Goal: Task Accomplishment & Management: Manage account settings

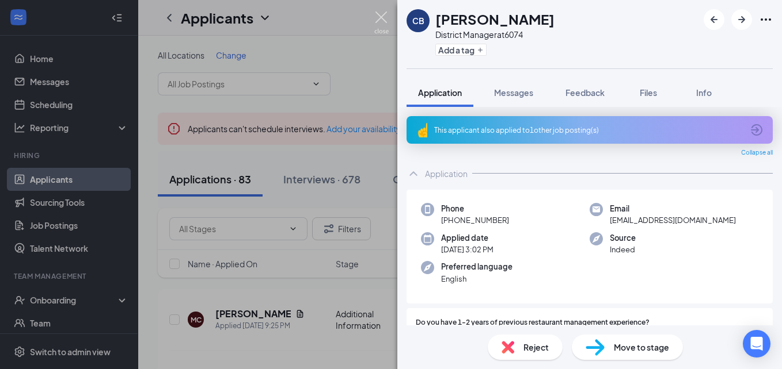
click at [383, 16] on img at bounding box center [381, 23] width 14 height 22
click at [379, 21] on img at bounding box center [381, 23] width 14 height 22
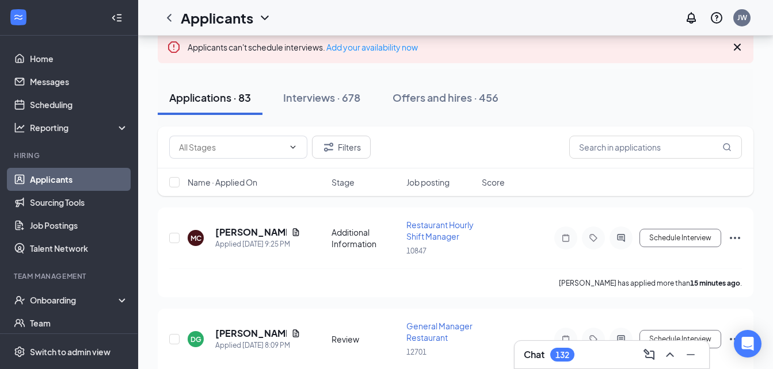
scroll to position [92, 0]
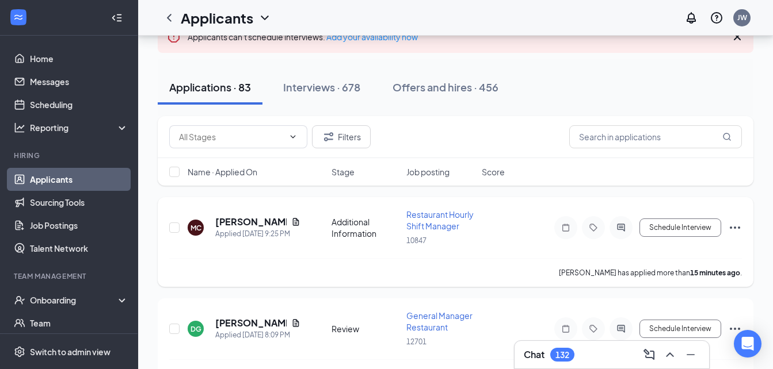
click at [435, 219] on span "Restaurant Hourly Shift Manager" at bounding box center [439, 220] width 67 height 22
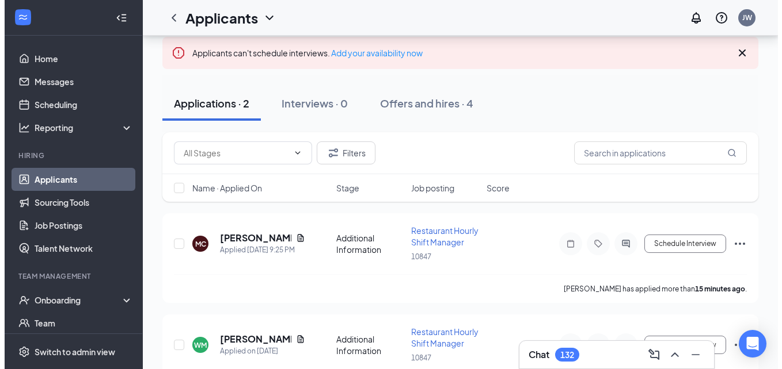
scroll to position [138, 0]
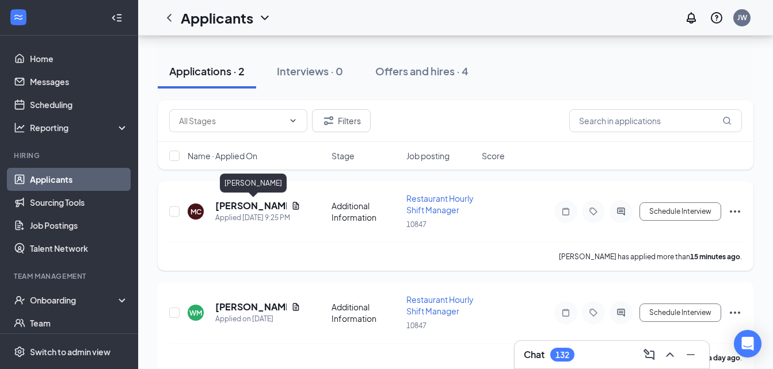
click at [250, 202] on h5 "[PERSON_NAME]" at bounding box center [250, 206] width 71 height 13
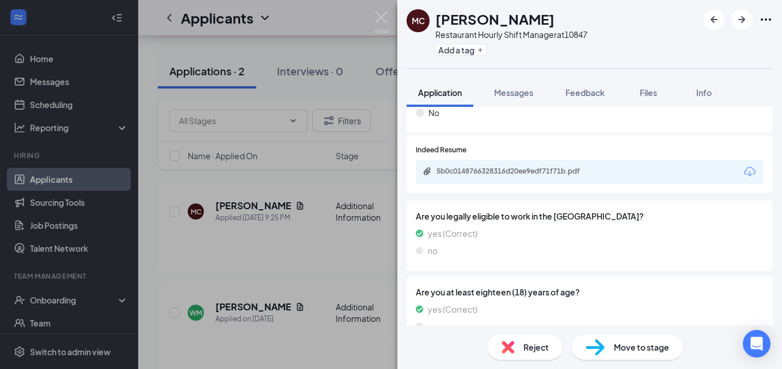
scroll to position [368, 0]
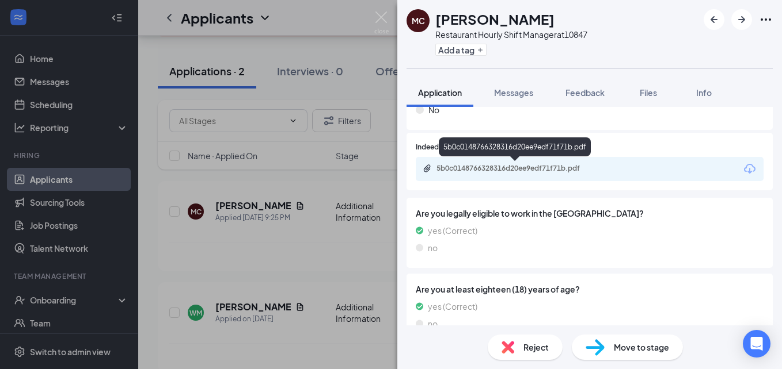
click at [544, 168] on div "5b0c0148766328316d20ee9edf71f71b.pdf" at bounding box center [516, 168] width 161 height 9
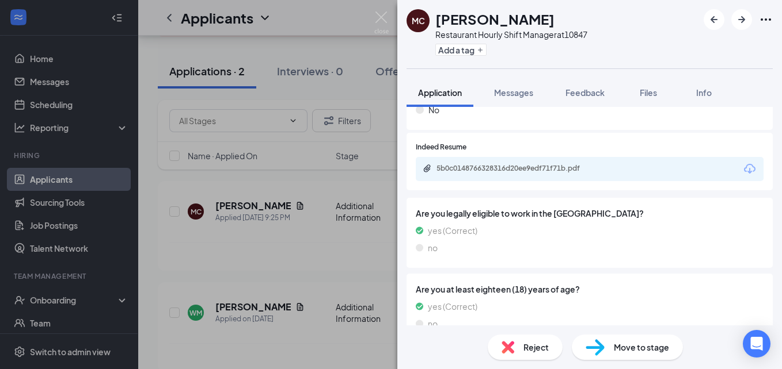
click at [529, 348] on span "Reject" at bounding box center [535, 347] width 25 height 13
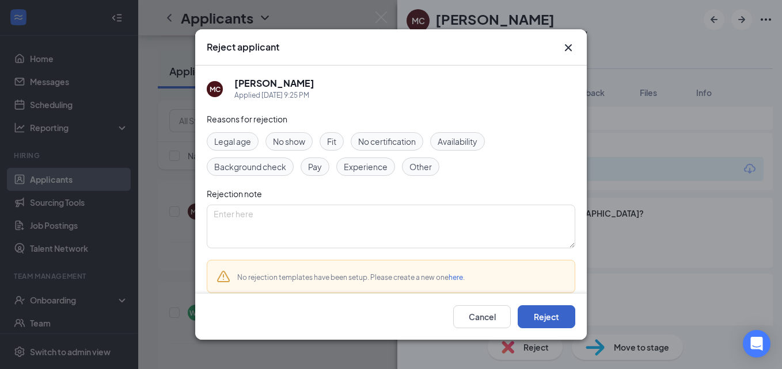
click at [546, 320] on button "Reject" at bounding box center [546, 317] width 58 height 23
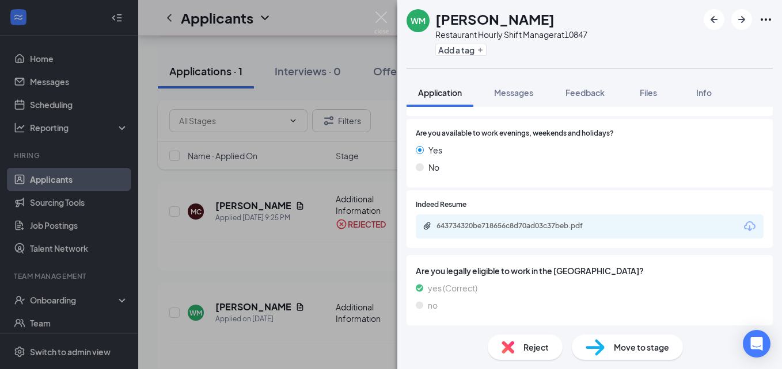
scroll to position [345, 0]
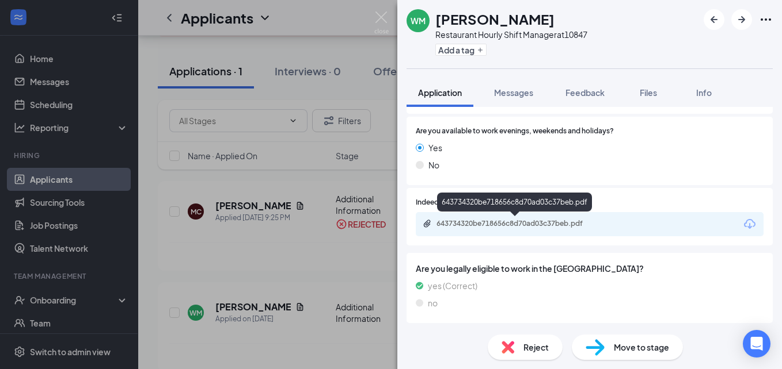
click at [511, 222] on div "643734320be718656c8d70ad03c37beb.pdf" at bounding box center [516, 223] width 161 height 9
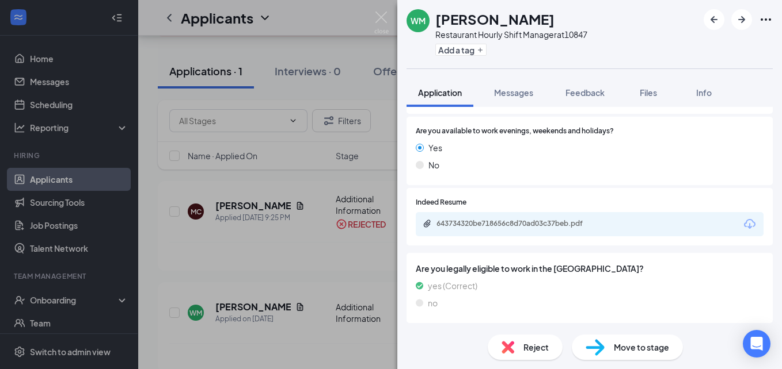
click at [529, 353] on span "Reject" at bounding box center [535, 347] width 25 height 13
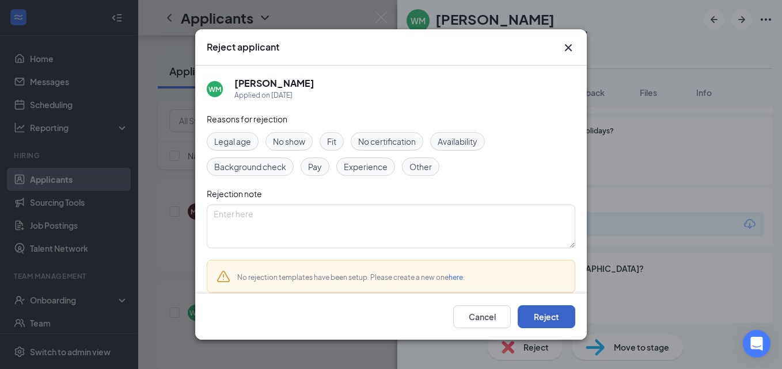
click at [552, 315] on button "Reject" at bounding box center [546, 317] width 58 height 23
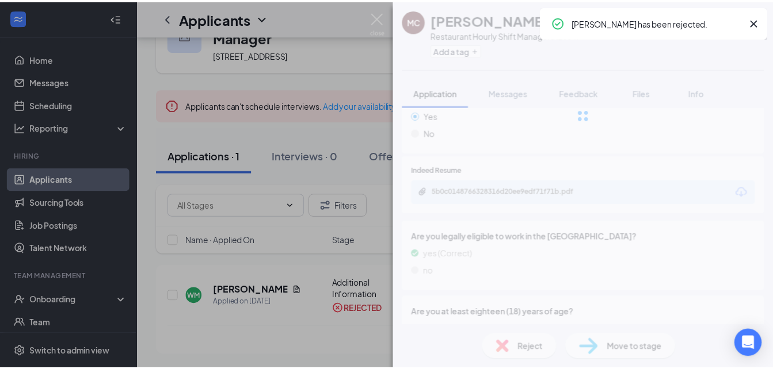
scroll to position [54, 0]
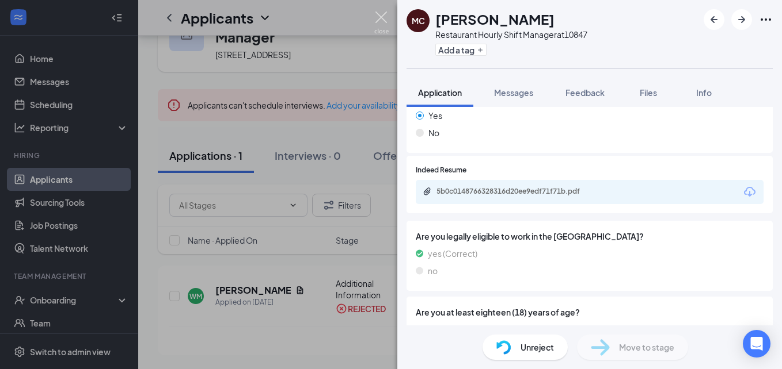
click at [383, 18] on img at bounding box center [381, 23] width 14 height 22
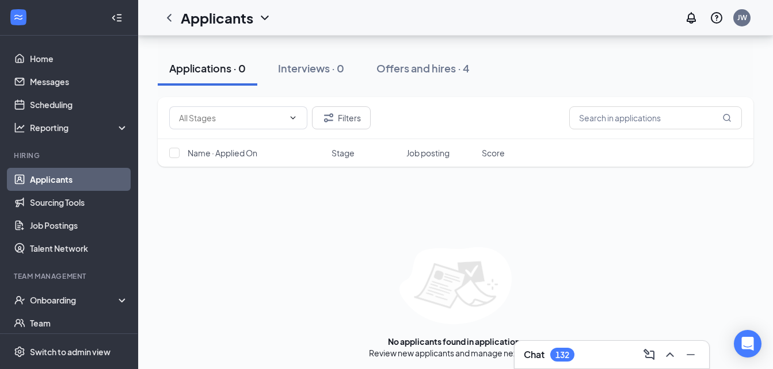
scroll to position [144, 0]
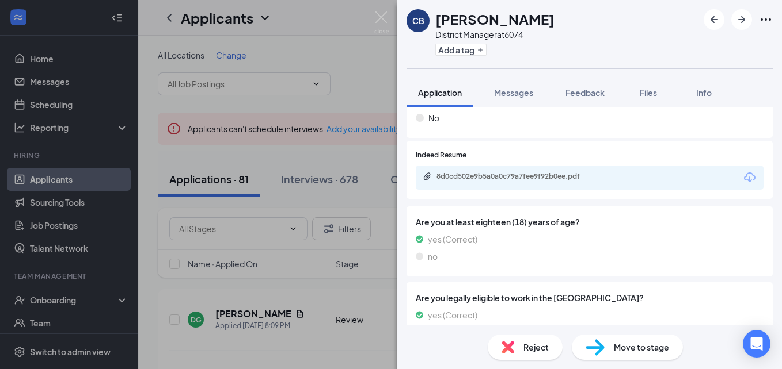
scroll to position [391, 0]
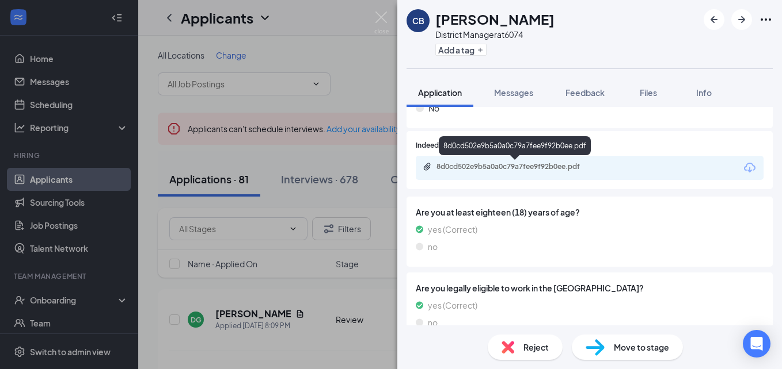
click at [484, 168] on div "8d0cd502e9b5a0a0c79a7fee9f92b0ee.pdf" at bounding box center [516, 166] width 161 height 9
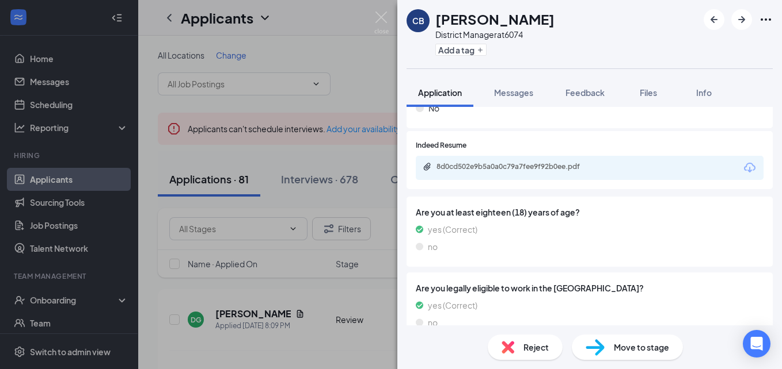
click at [656, 129] on div "Do you have 1-2 years of previous restaurant management experience? Yes No Do y…" at bounding box center [589, 24] width 366 height 214
click at [526, 348] on span "Reject" at bounding box center [535, 347] width 25 height 13
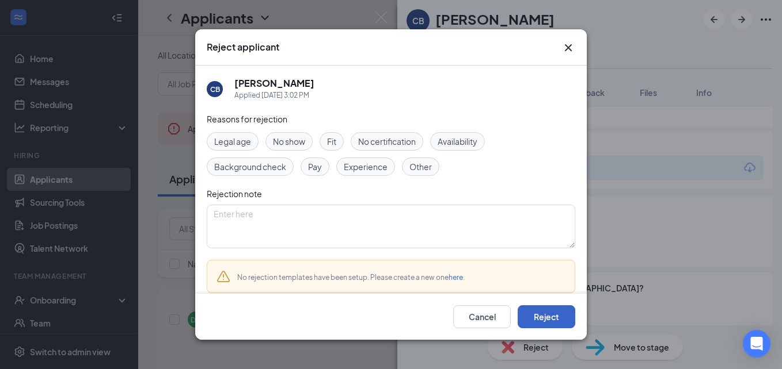
click at [547, 324] on button "Reject" at bounding box center [546, 317] width 58 height 23
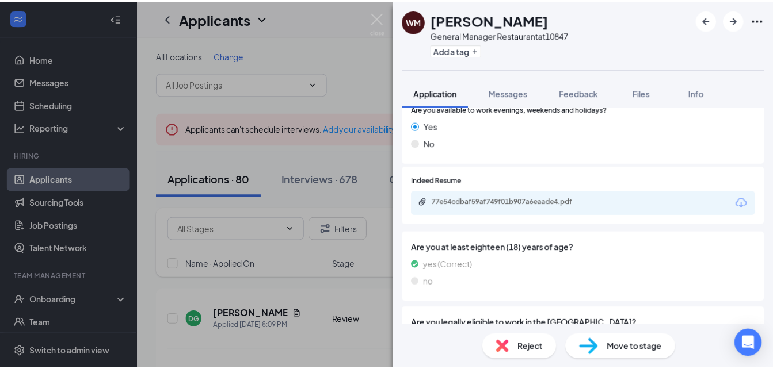
scroll to position [368, 0]
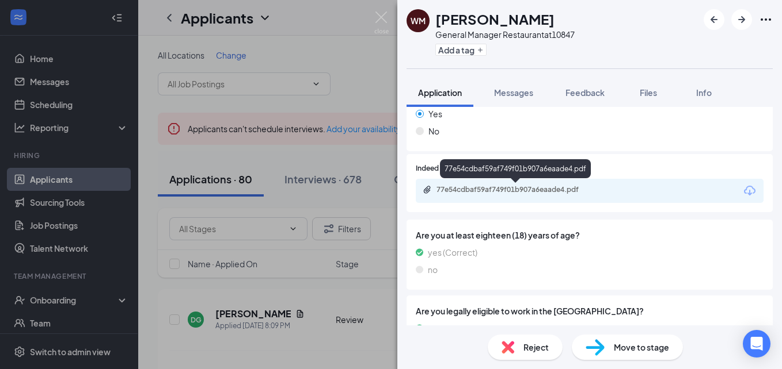
click at [476, 187] on div "77e54cdbaf59af749f01b907a6eaade4.pdf" at bounding box center [516, 189] width 161 height 9
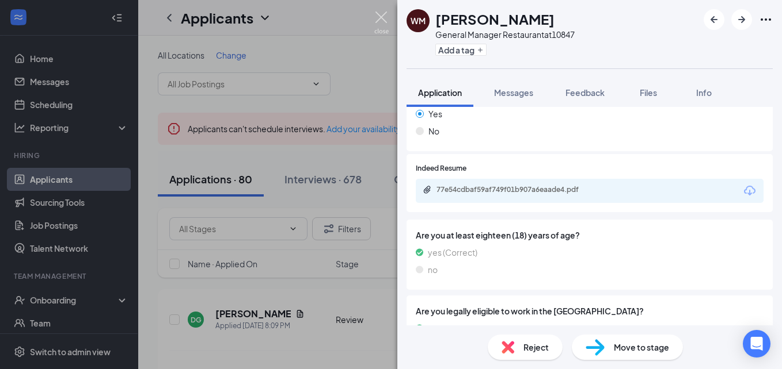
click at [380, 18] on img at bounding box center [381, 23] width 14 height 22
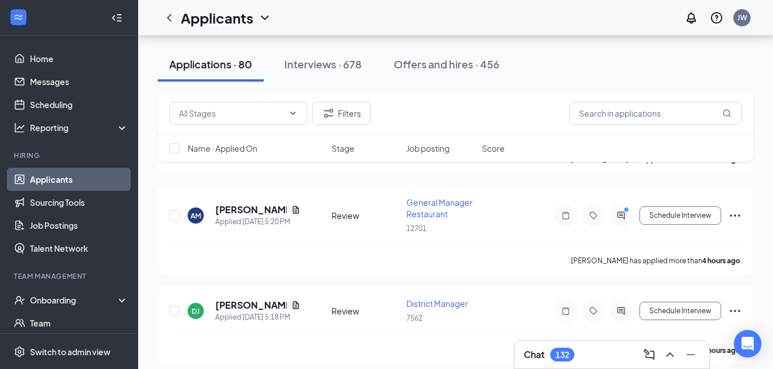
scroll to position [207, 0]
